Goal: Task Accomplishment & Management: Manage account settings

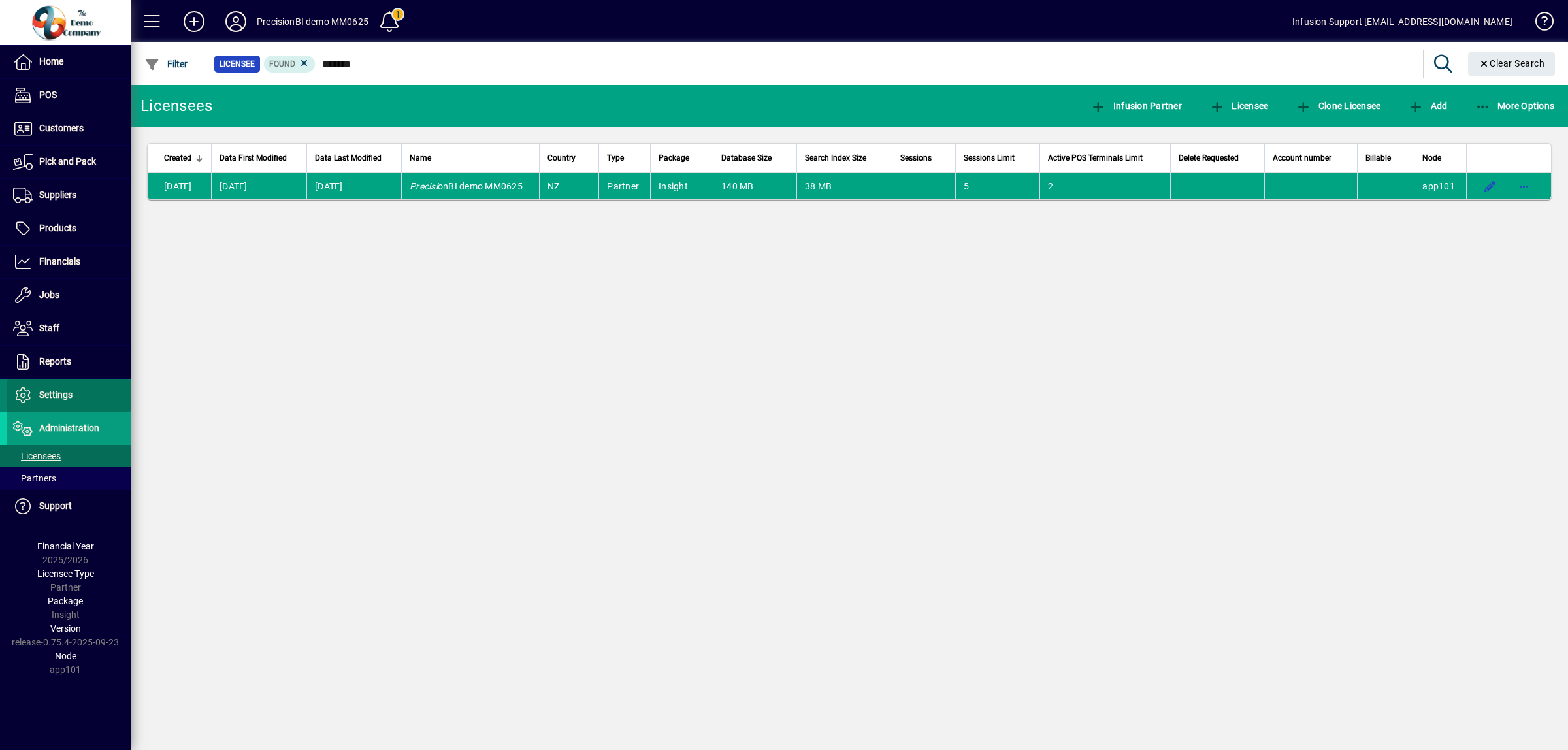
click at [60, 390] on span "Settings" at bounding box center [56, 395] width 33 height 11
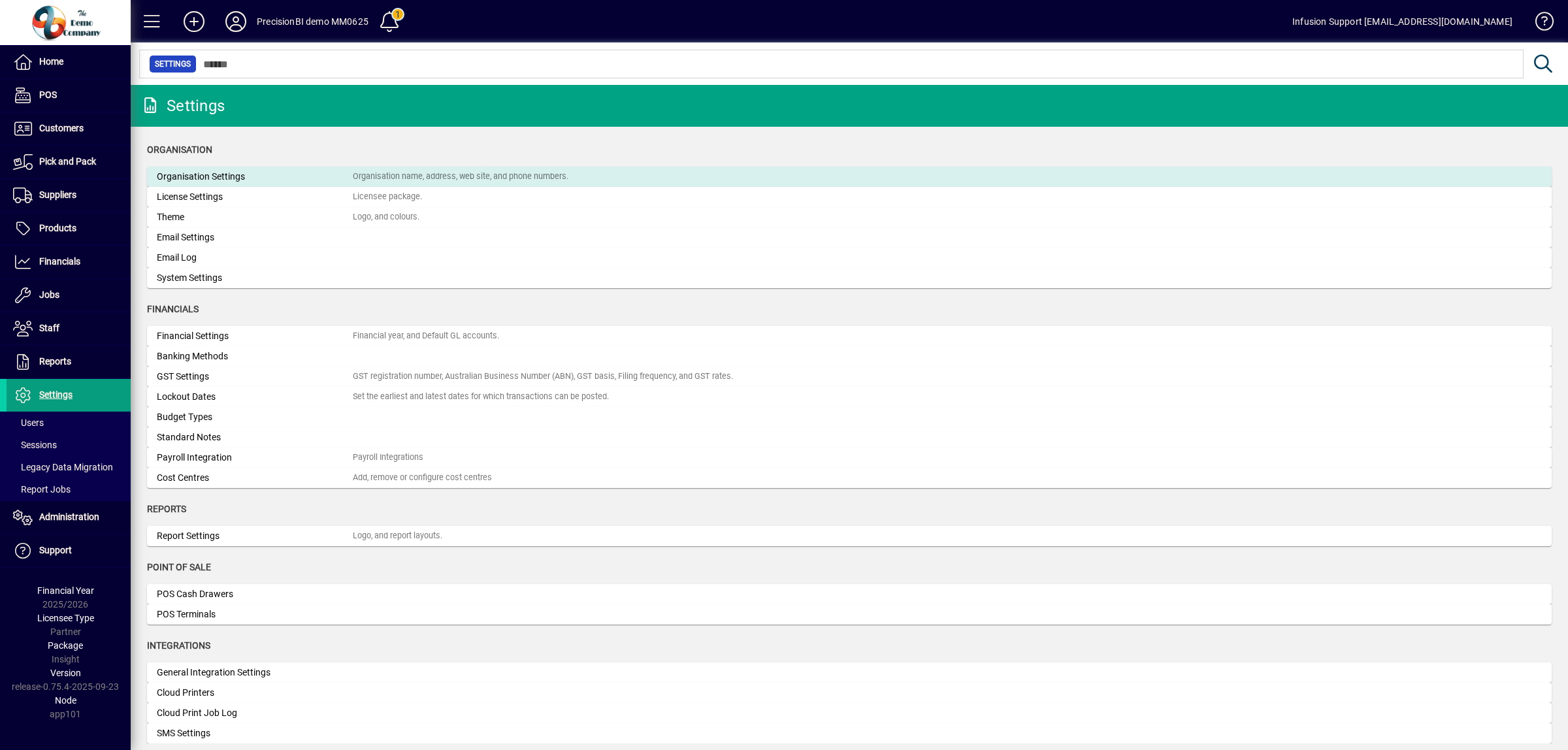
click at [480, 179] on div "Organisation name, address, web site, and phone numbers." at bounding box center [460, 177] width 215 height 13
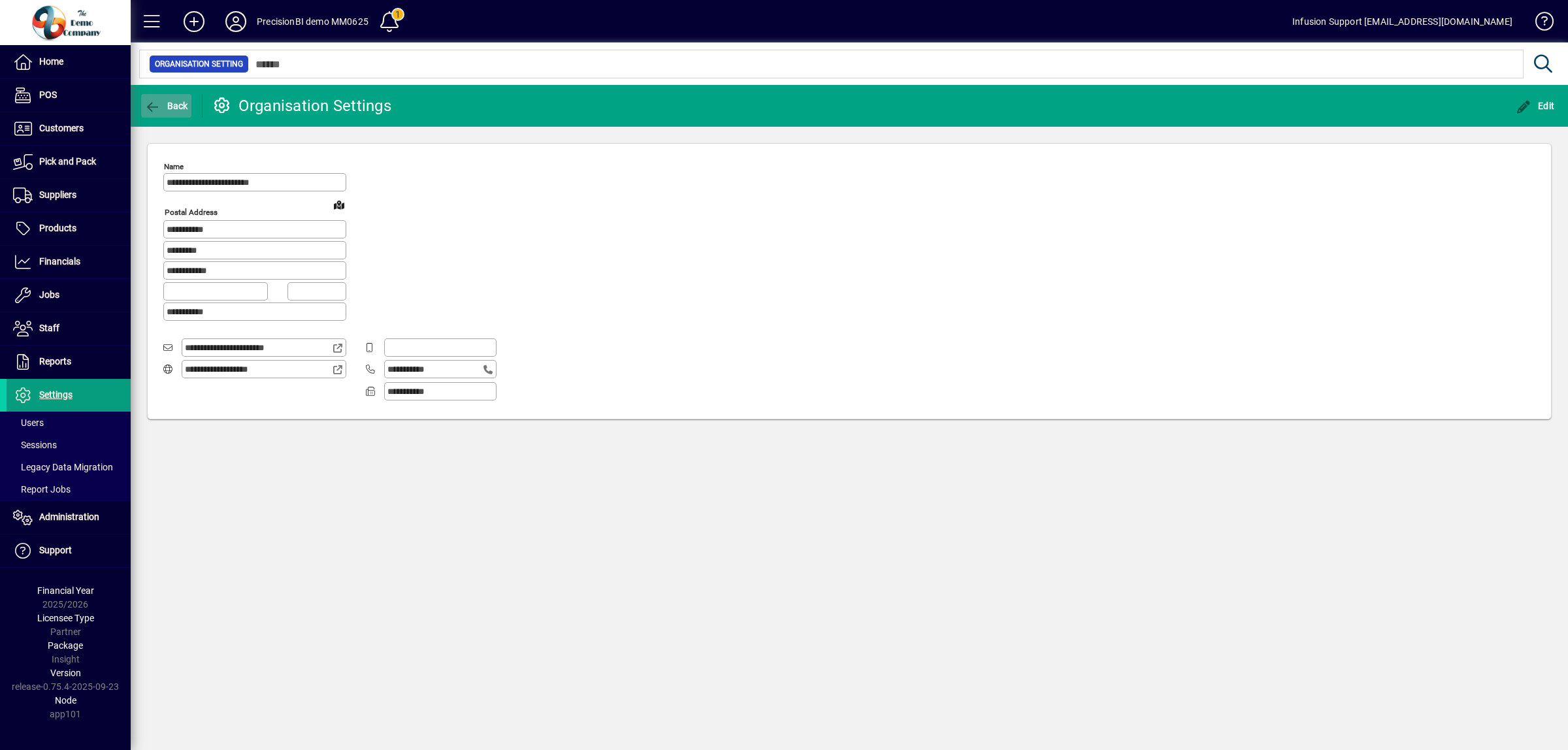
click at [145, 107] on icon "button" at bounding box center [153, 107] width 17 height 13
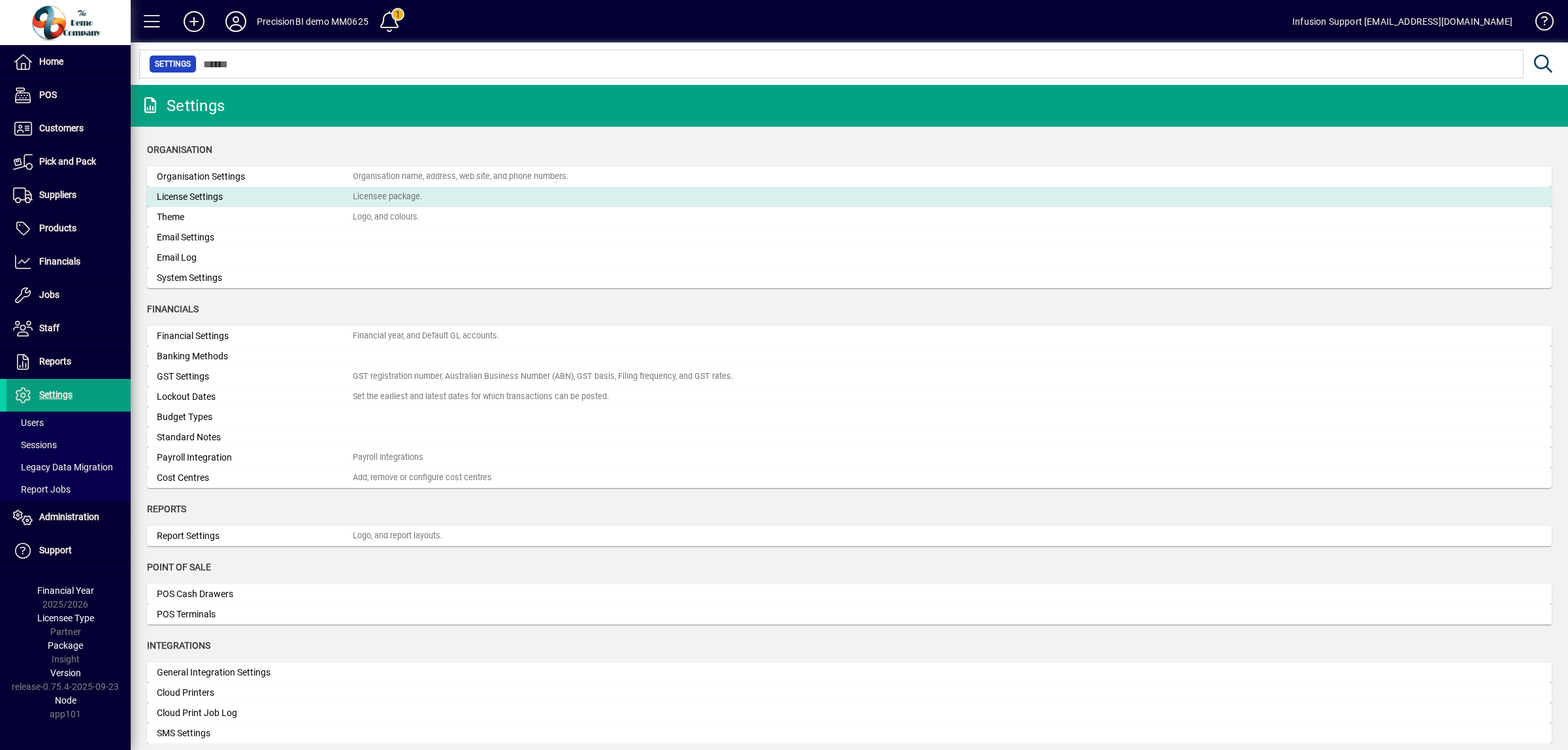
click at [206, 197] on div "License Settings" at bounding box center [255, 197] width 196 height 14
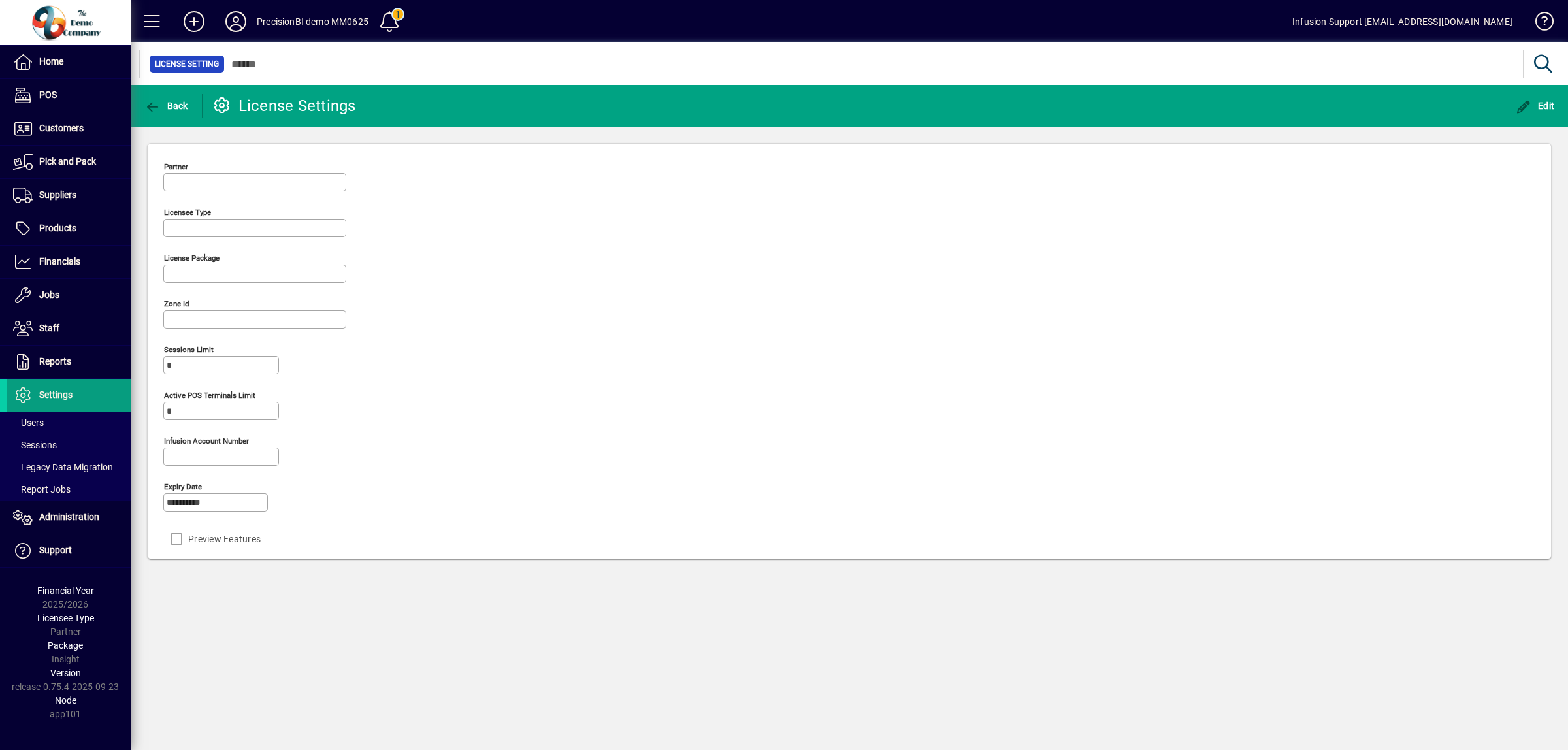
type input "*******"
type input "**********"
click at [152, 109] on icon "button" at bounding box center [153, 107] width 17 height 13
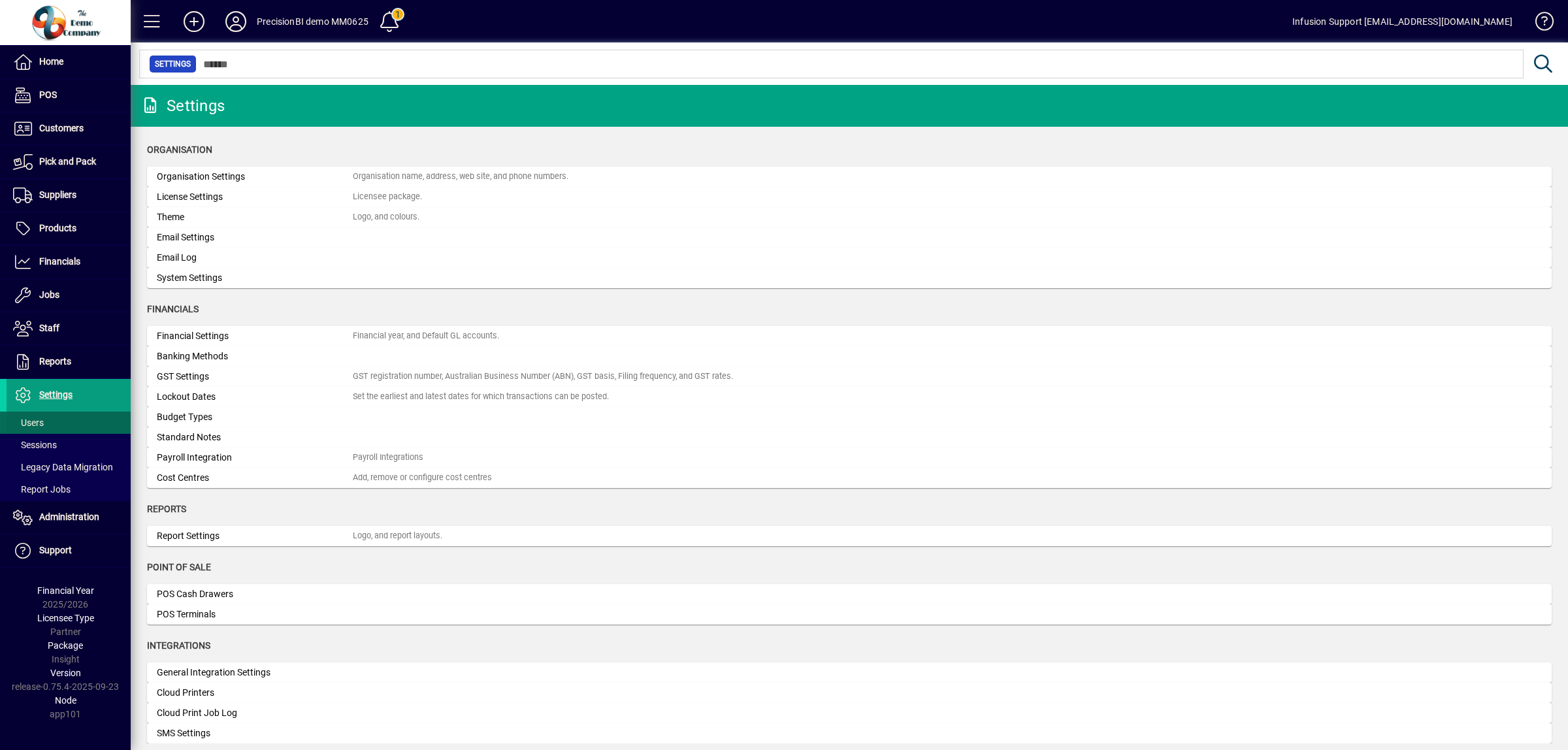
click at [40, 428] on span "Users" at bounding box center [29, 423] width 31 height 11
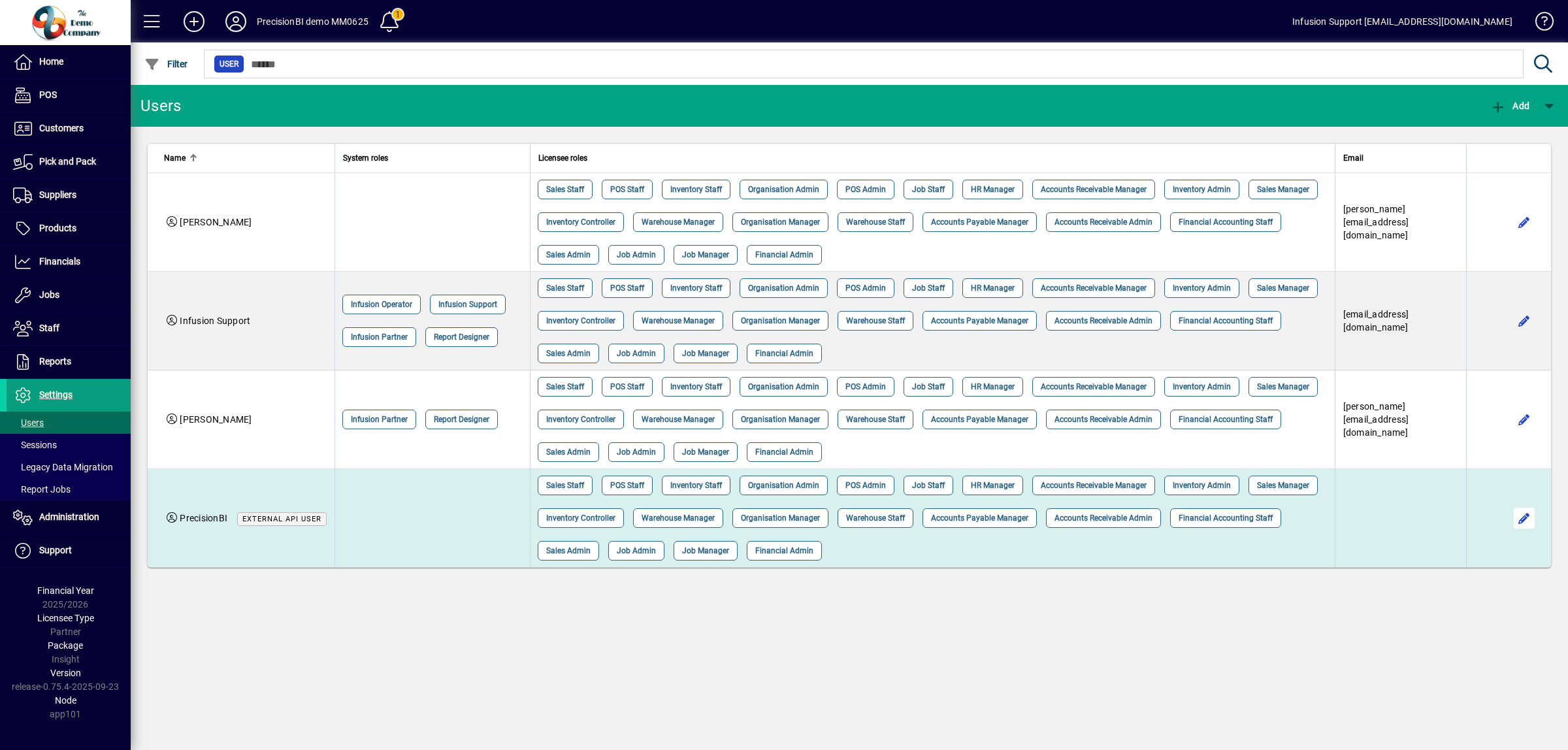
click at [1523, 521] on span "button" at bounding box center [1524, 518] width 31 height 31
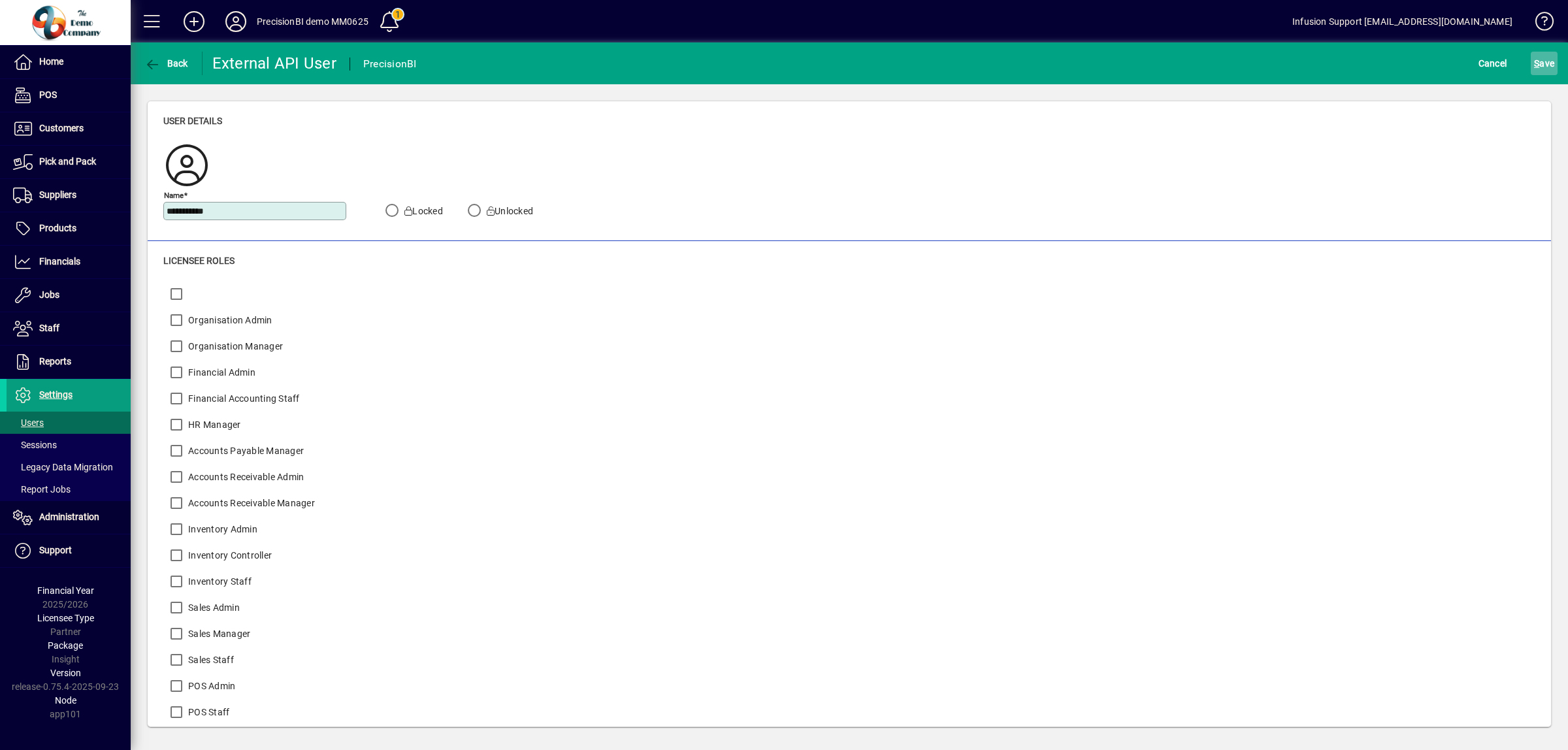
click at [1540, 63] on span "S ave" at bounding box center [1544, 63] width 20 height 21
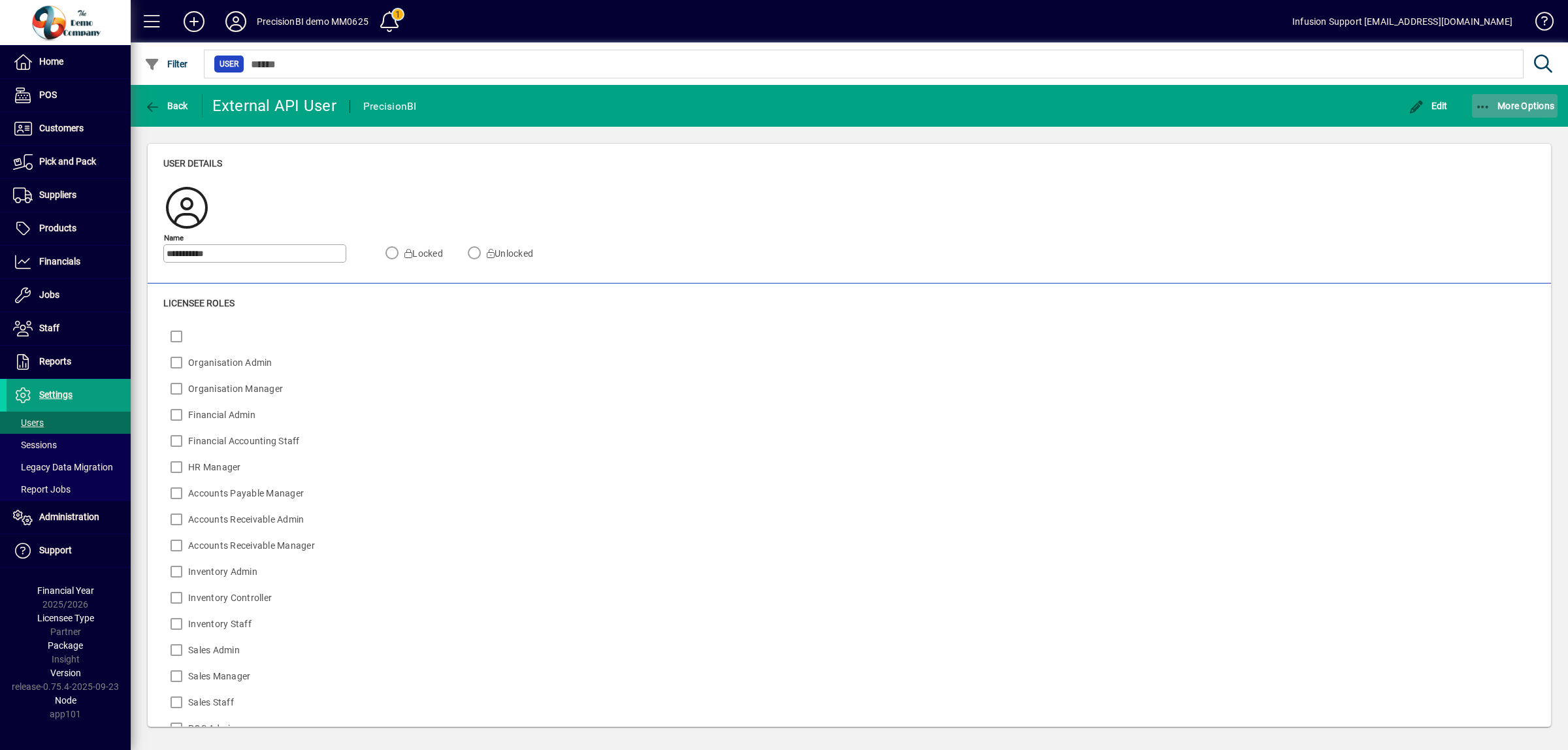
click at [1485, 103] on icon "button" at bounding box center [1483, 107] width 17 height 13
click at [1468, 129] on span "Create external API session" at bounding box center [1491, 135] width 134 height 16
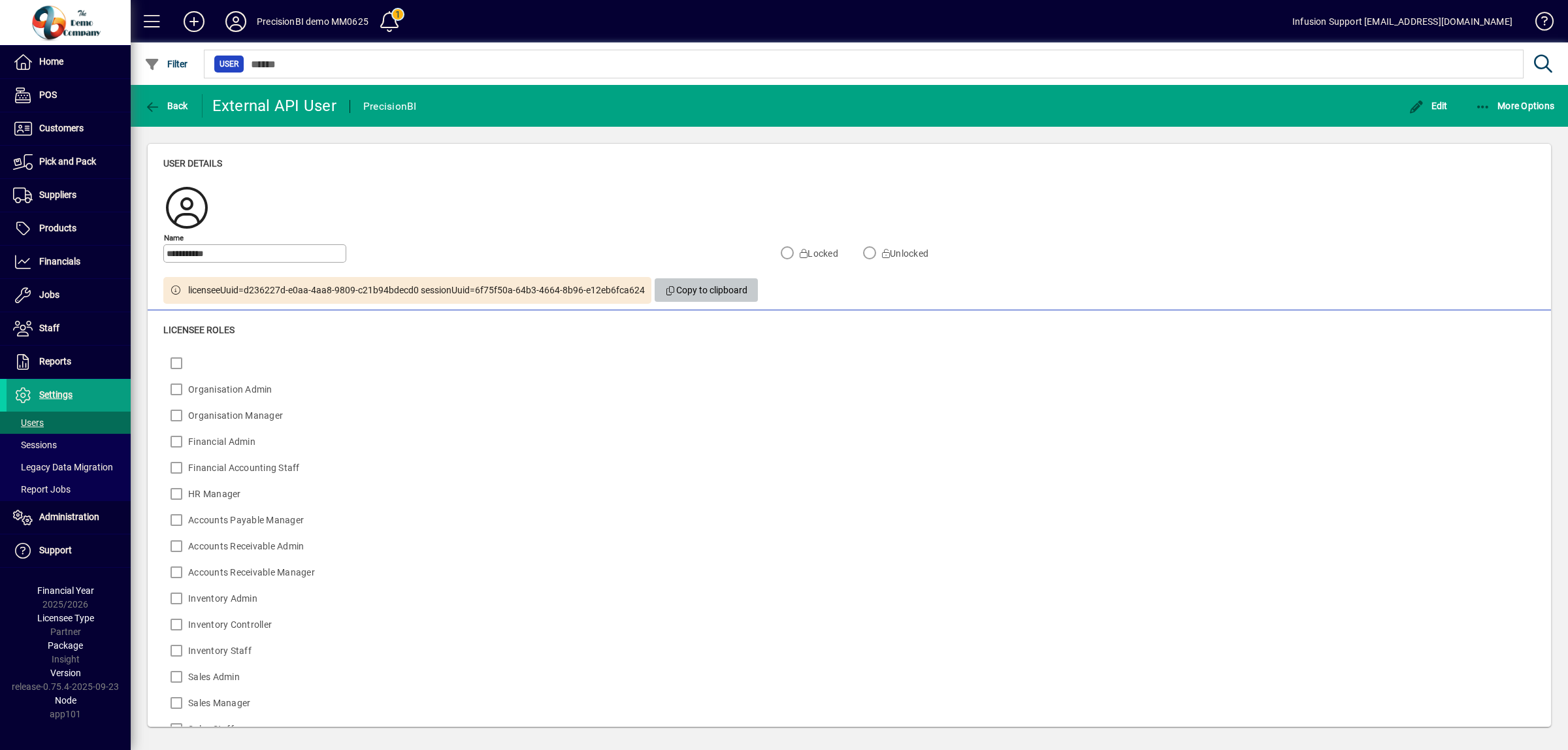
click at [713, 289] on span "Copy to clipboard" at bounding box center [707, 290] width 83 height 21
